Goal: Task Accomplishment & Management: Manage account settings

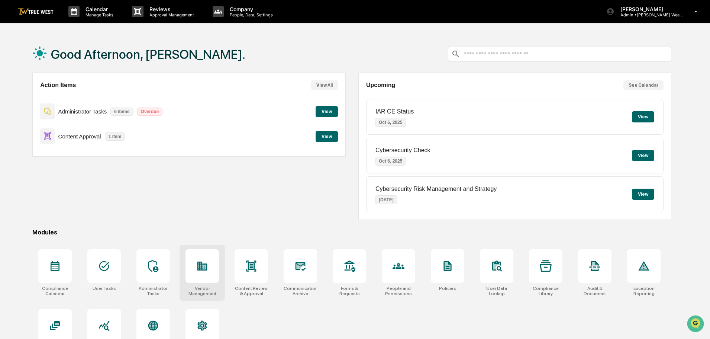
click at [205, 268] on icon at bounding box center [202, 265] width 10 height 9
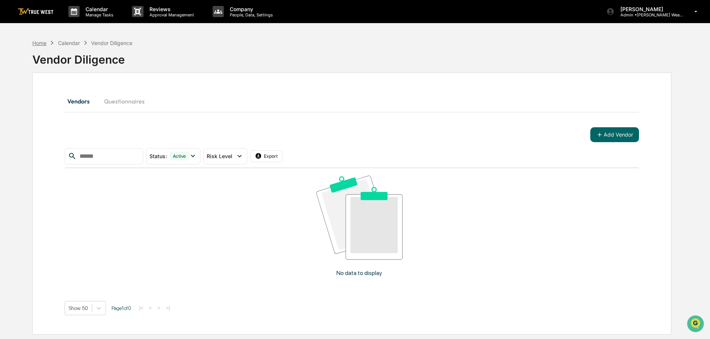
click at [36, 43] on div "Home" at bounding box center [39, 43] width 14 height 6
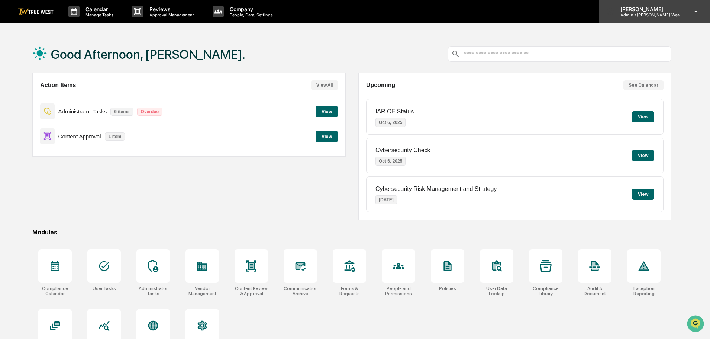
click at [640, 13] on p "Admin • Bernicke Wealth Management" at bounding box center [648, 14] width 69 height 5
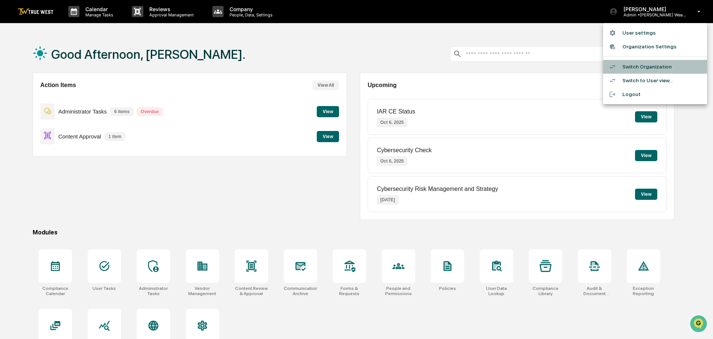
click at [632, 66] on li "Switch Organization" at bounding box center [655, 67] width 104 height 14
